Goal: Find contact information

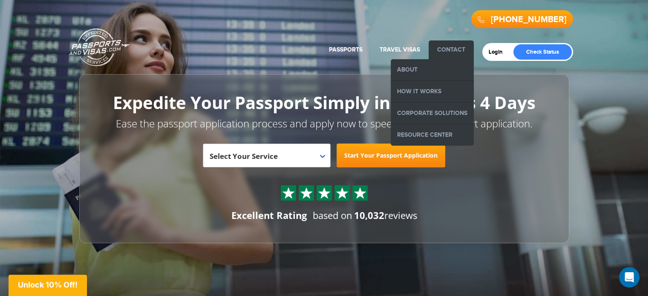
click at [455, 46] on link "Contact" at bounding box center [451, 49] width 28 height 7
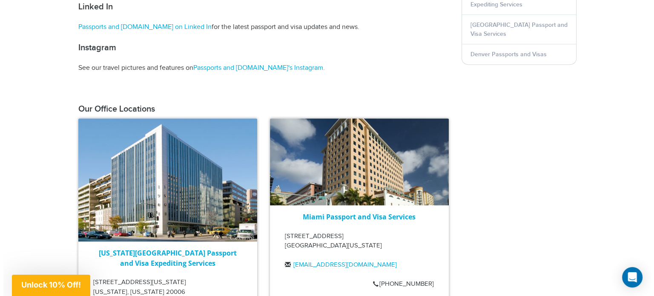
scroll to position [348, 0]
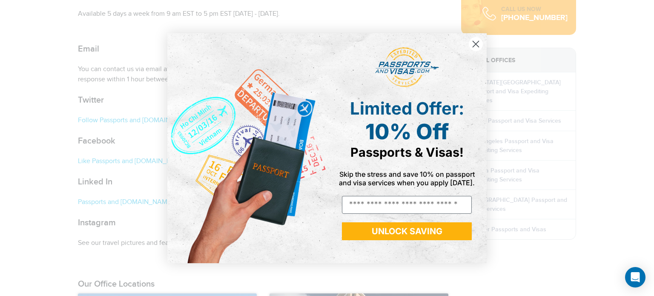
click at [477, 46] on circle "Close dialog" at bounding box center [476, 44] width 14 height 14
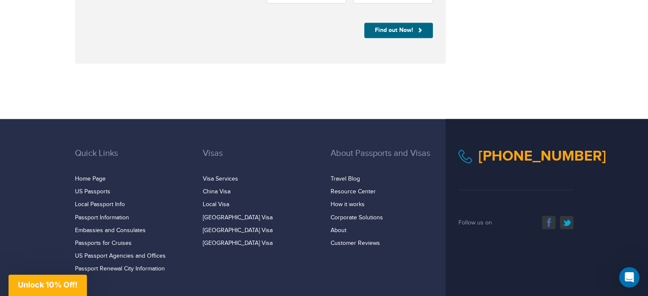
scroll to position [1413, 0]
